Goal: Task Accomplishment & Management: Use online tool/utility

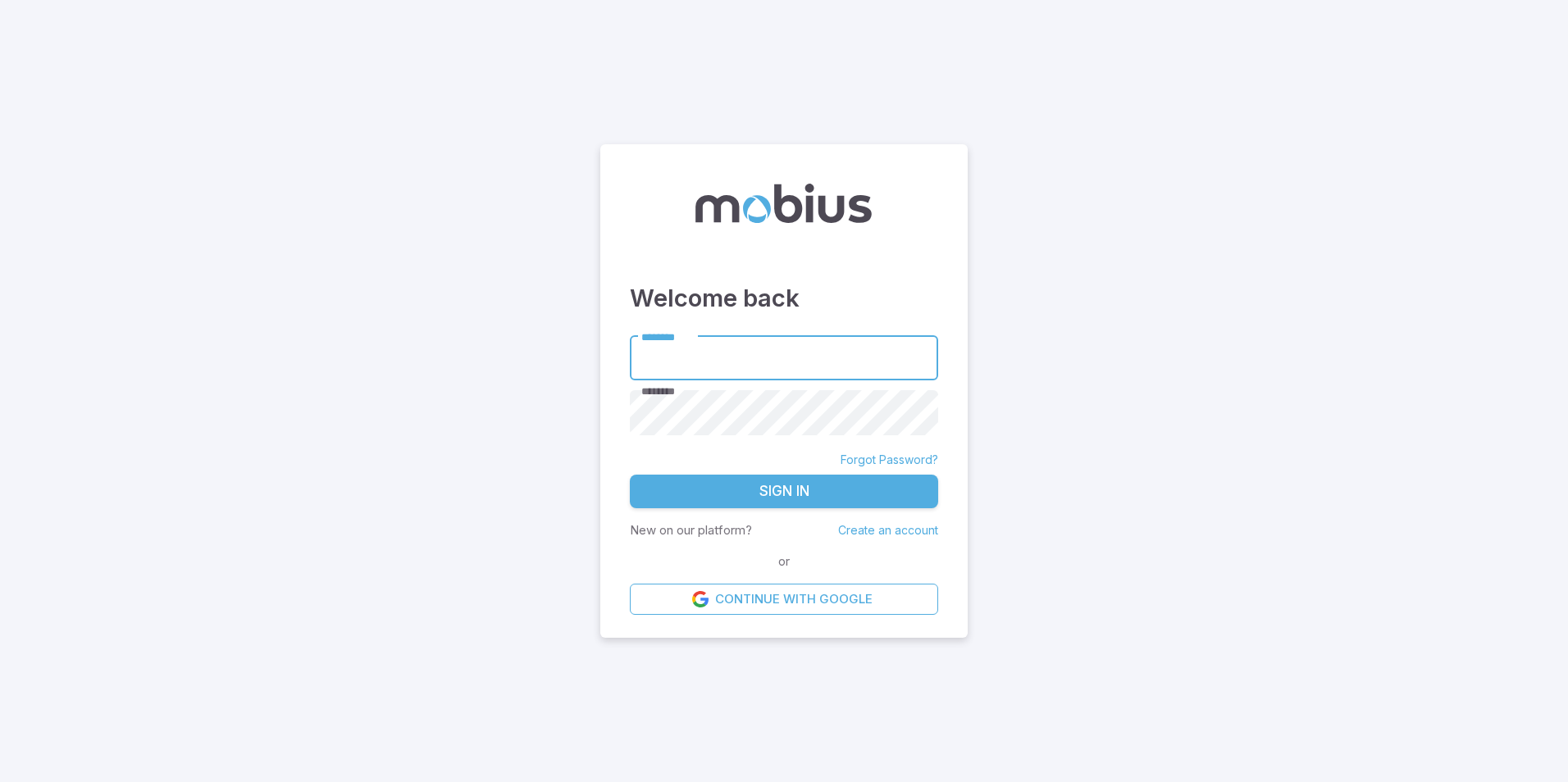
type input "**********"
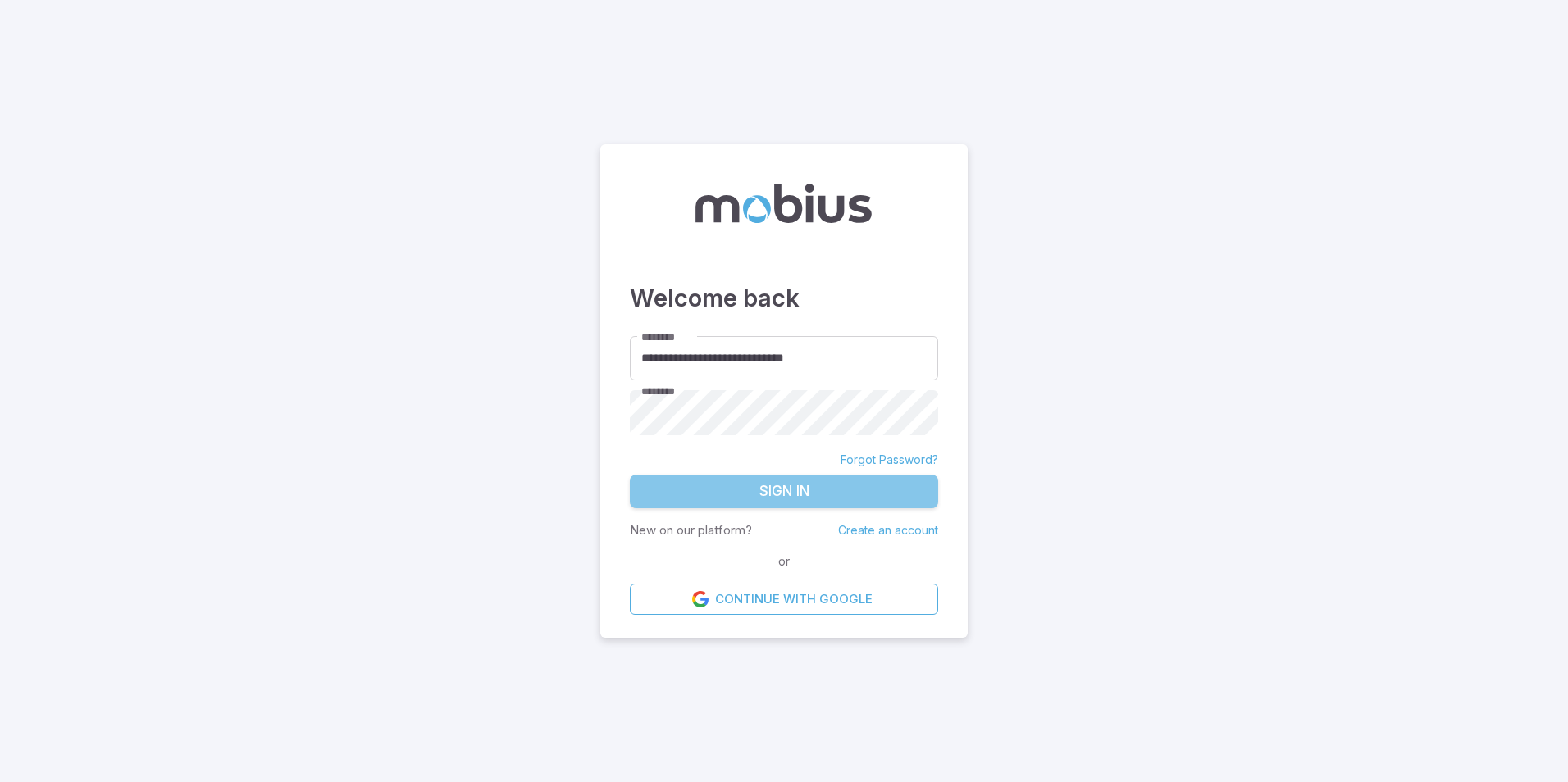
click at [857, 499] on button "Sign In" at bounding box center [784, 492] width 308 height 35
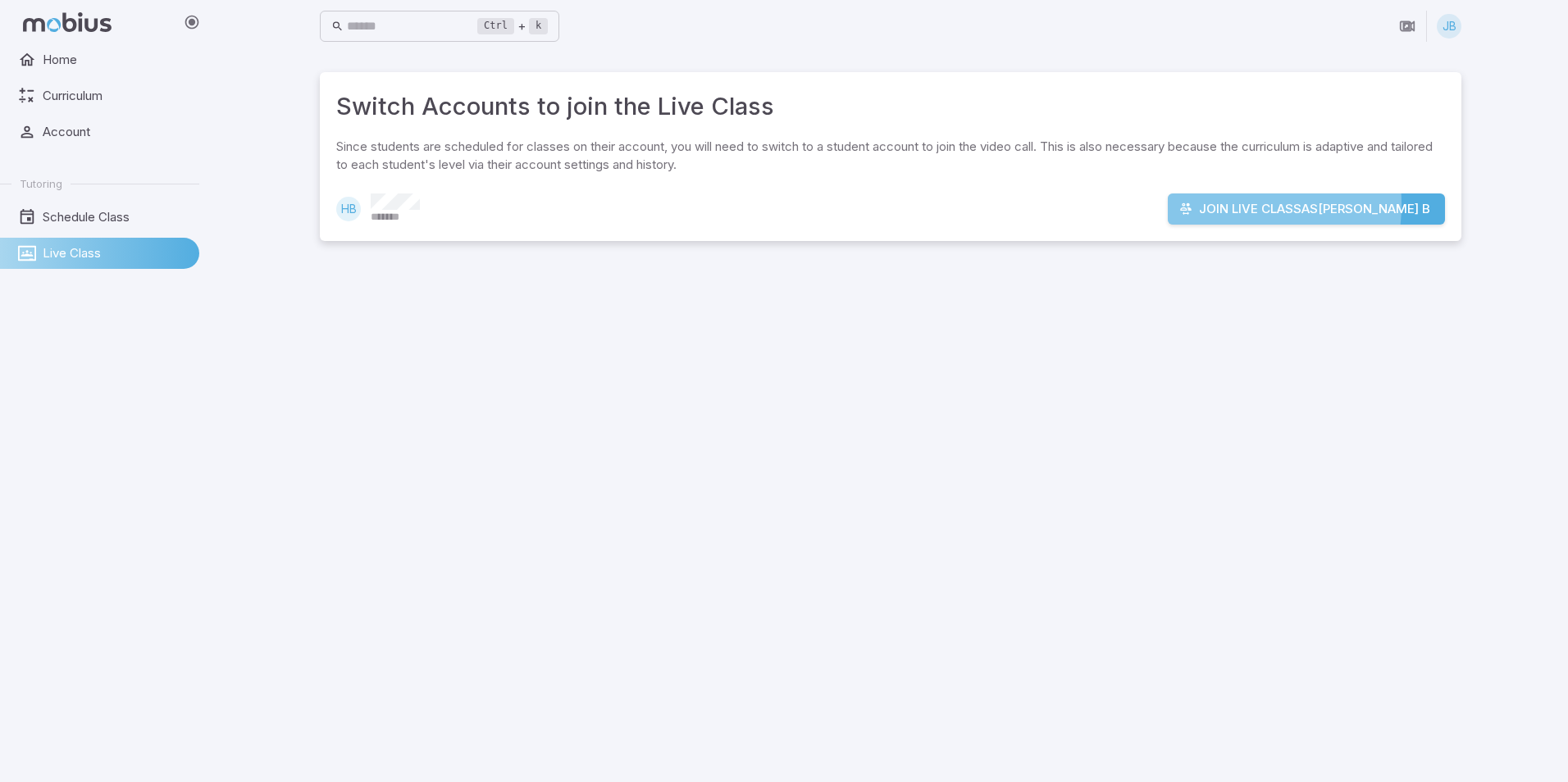
click at [1253, 204] on button "Join Live Class as Harper B" at bounding box center [1306, 208] width 277 height 31
